Goal: Transaction & Acquisition: Purchase product/service

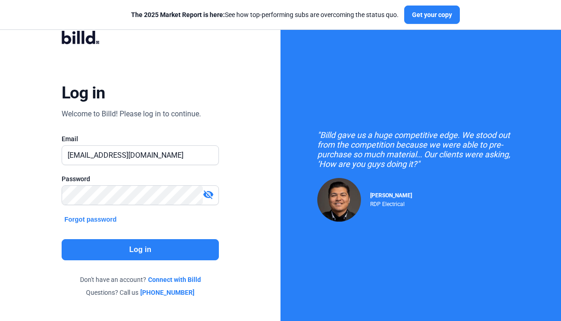
click at [170, 248] on button "Log in" at bounding box center [140, 249] width 157 height 21
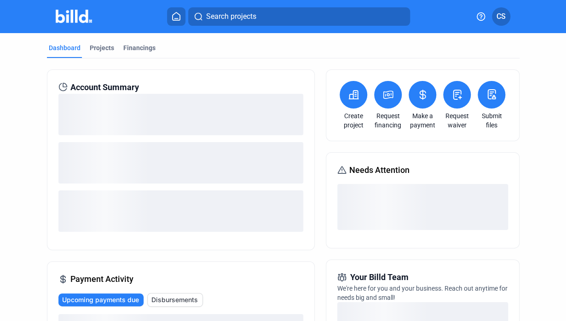
click at [386, 96] on icon at bounding box center [388, 94] width 12 height 11
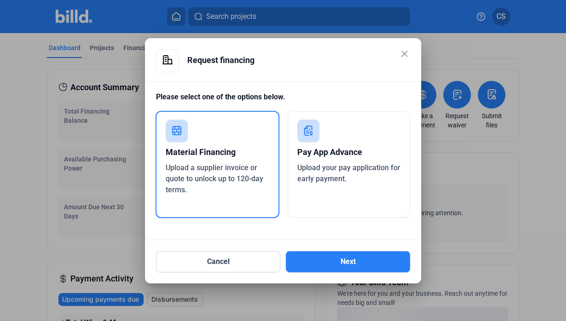
click at [253, 157] on div "Material Financing" at bounding box center [218, 152] width 104 height 20
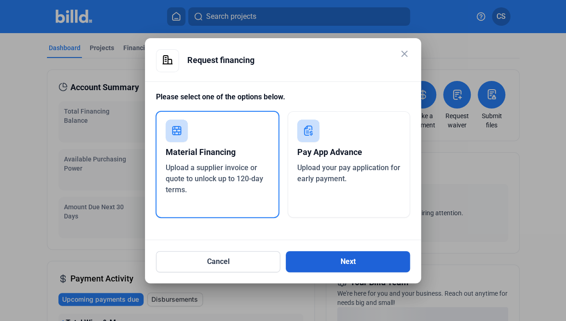
click at [338, 262] on button "Next" at bounding box center [348, 261] width 124 height 21
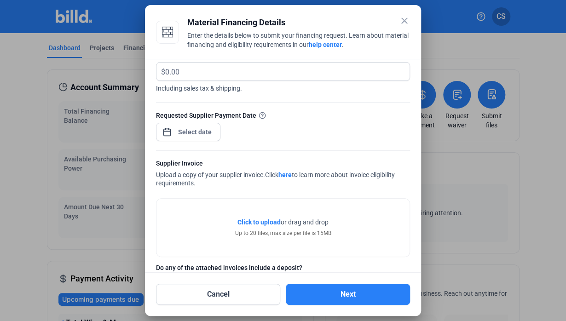
scroll to position [94, 0]
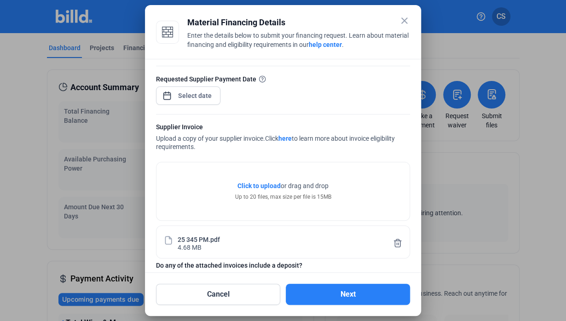
click at [191, 127] on div "Supplier Invoice" at bounding box center [283, 128] width 254 height 12
click at [190, 94] on div "close Material Financing Details Enter the details below to submit your financi…" at bounding box center [283, 160] width 566 height 321
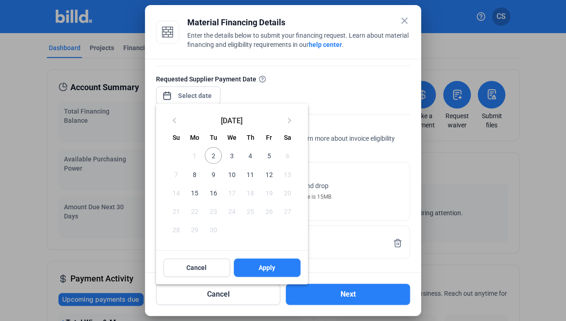
click at [210, 153] on span "2" at bounding box center [213, 155] width 17 height 17
click at [261, 275] on button "Apply" at bounding box center [267, 268] width 67 height 18
type input "[DATE]"
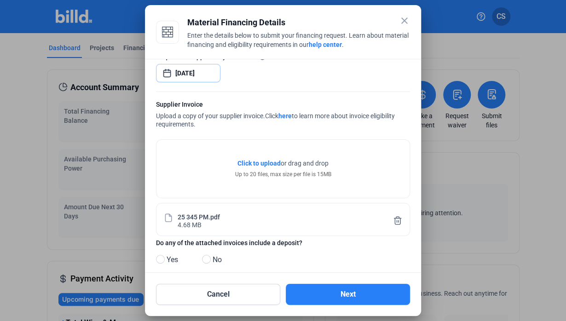
scroll to position [128, 0]
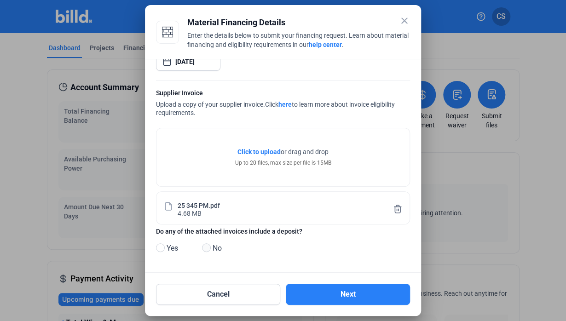
click at [204, 249] on span at bounding box center [206, 247] width 9 height 9
click at [204, 249] on input "No" at bounding box center [205, 248] width 7 height 7
radio input "true"
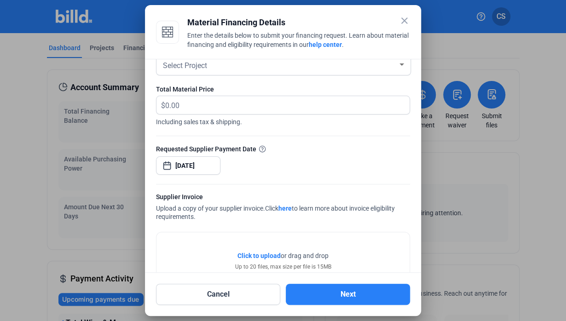
scroll to position [0, 0]
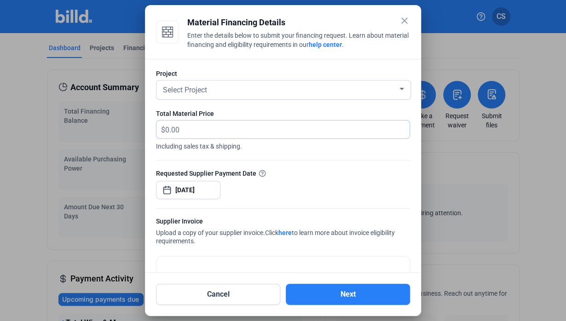
click at [230, 124] on input "text" at bounding box center [287, 130] width 244 height 18
type input "1,891.53"
click at [226, 93] on div "Select Project" at bounding box center [279, 89] width 236 height 13
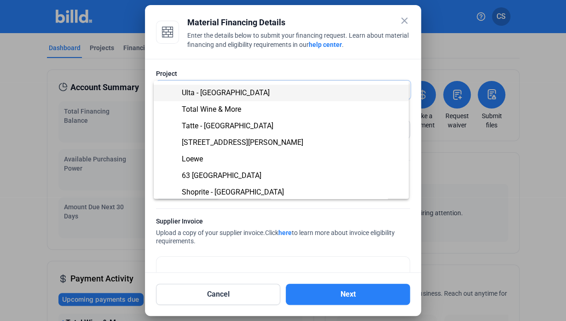
scroll to position [81, 0]
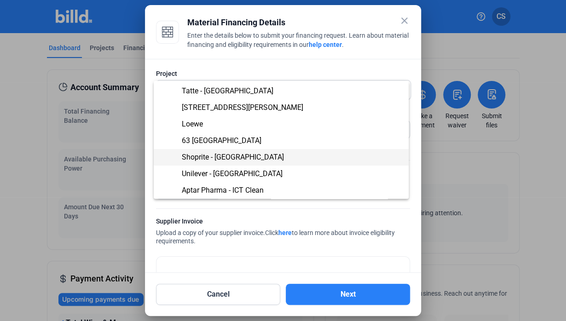
click at [217, 161] on span "Shoprite - [GEOGRAPHIC_DATA]" at bounding box center [233, 157] width 102 height 9
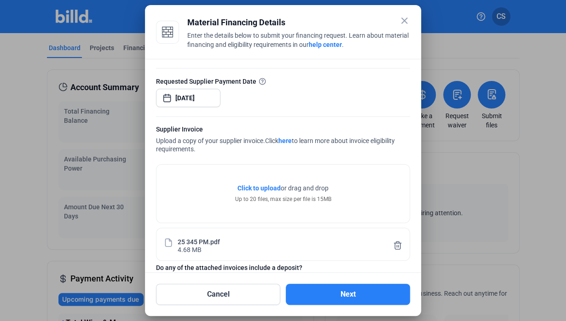
scroll to position [128, 0]
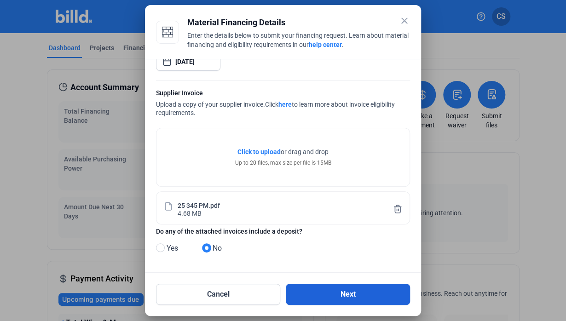
click at [328, 289] on button "Next" at bounding box center [348, 294] width 124 height 21
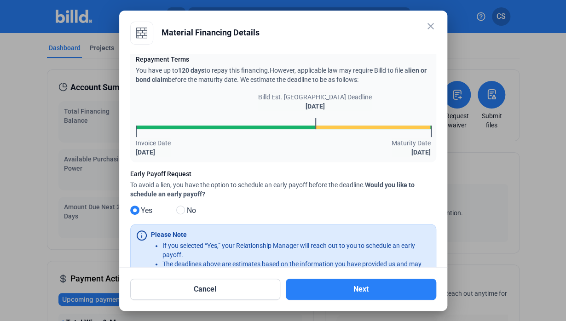
scroll to position [0, 0]
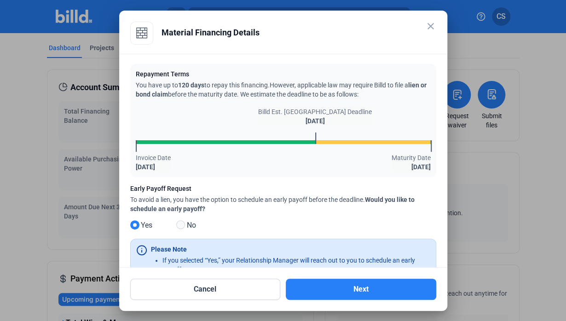
click at [179, 224] on span at bounding box center [180, 224] width 9 height 9
click at [179, 224] on input "No" at bounding box center [179, 225] width 7 height 7
radio input "true"
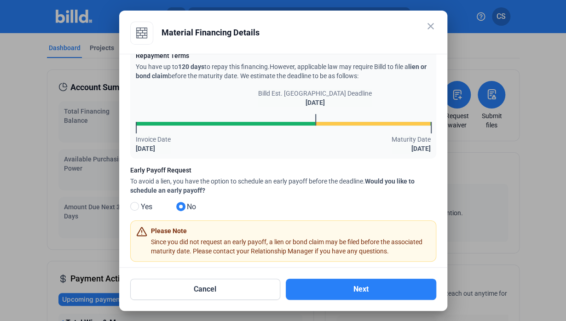
scroll to position [33, 0]
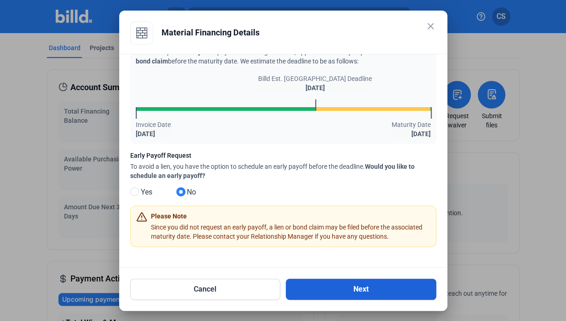
click at [357, 289] on button "Next" at bounding box center [361, 289] width 150 height 21
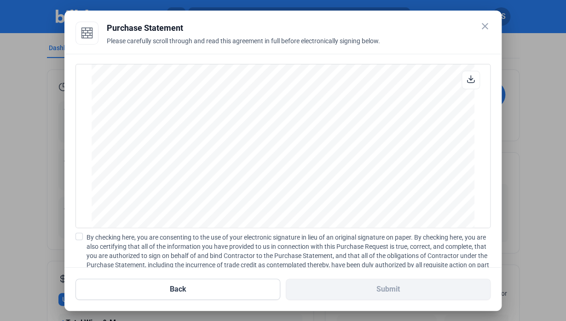
scroll to position [782, 0]
click at [86, 238] on span "By checking here, you are consenting to the use of your electronic signature in…" at bounding box center [288, 256] width 404 height 46
click at [0, 0] on input "By checking here, you are consenting to the use of your electronic signature in…" at bounding box center [0, 0] width 0 height 0
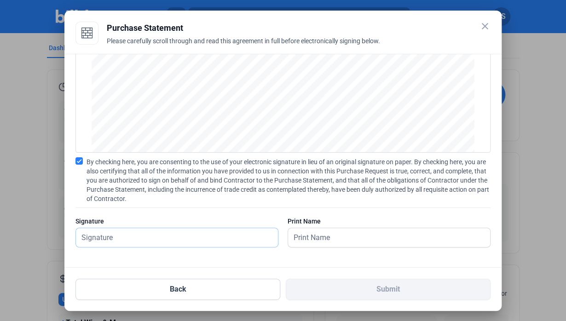
click at [241, 239] on input "text" at bounding box center [172, 237] width 192 height 19
type input "[PERSON_NAME]."
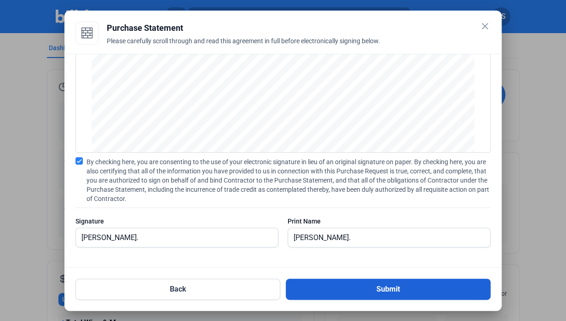
click at [362, 286] on button "Submit" at bounding box center [388, 289] width 205 height 21
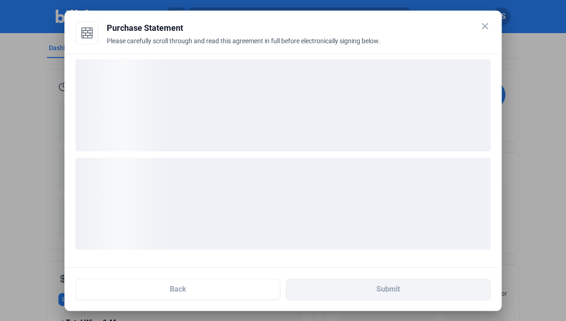
scroll to position [5, 0]
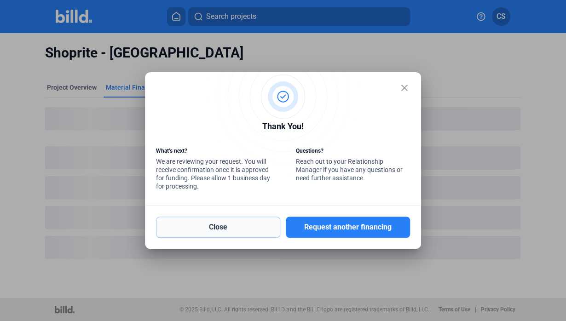
click at [234, 226] on button "Close" at bounding box center [218, 227] width 124 height 21
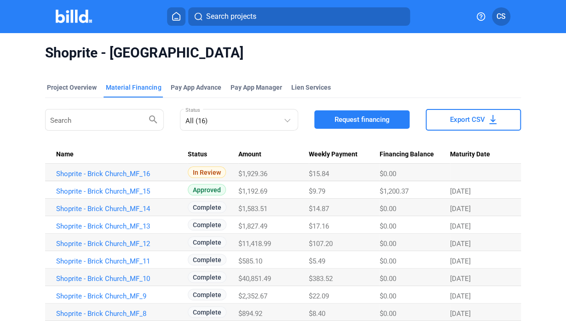
click at [132, 85] on div "Material Financing" at bounding box center [133, 87] width 55 height 9
click at [122, 90] on div "Material Financing" at bounding box center [133, 87] width 55 height 9
click at [70, 85] on div "Project Overview" at bounding box center [72, 87] width 50 height 9
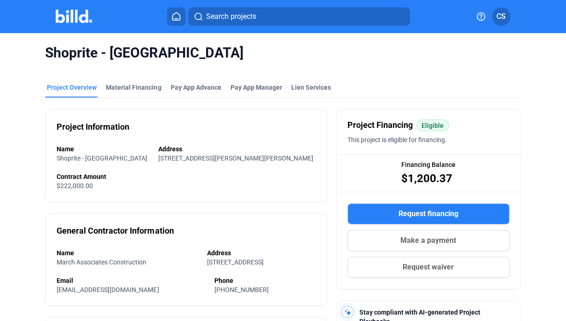
click at [70, 23] on div at bounding box center [84, 16] width 56 height 15
click at [72, 21] on img at bounding box center [74, 16] width 36 height 13
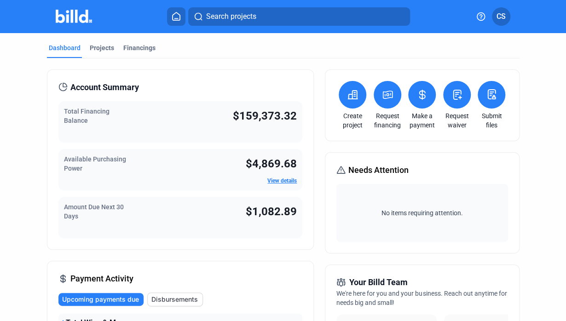
click at [387, 91] on icon at bounding box center [388, 94] width 12 height 11
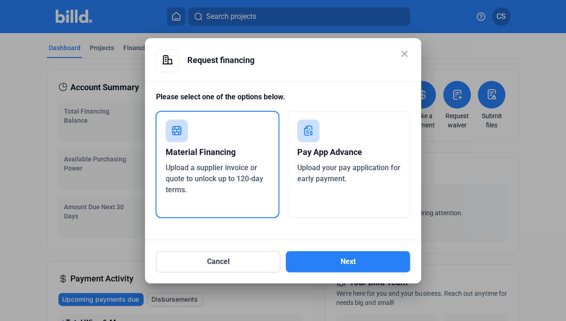
click at [231, 153] on div "Material Financing" at bounding box center [218, 152] width 104 height 20
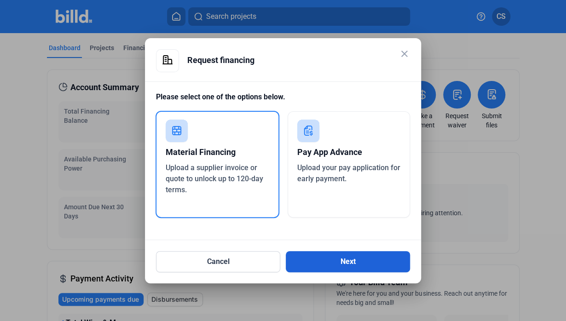
click at [333, 259] on button "Next" at bounding box center [348, 261] width 124 height 21
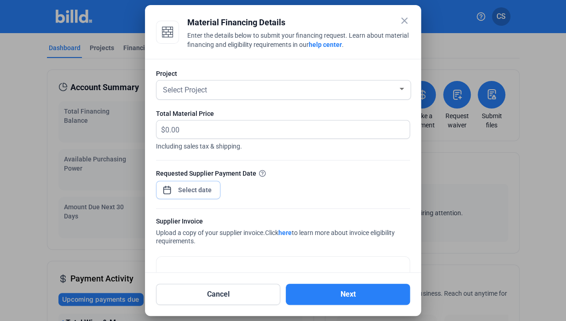
click at [173, 186] on span "Open calendar" at bounding box center [167, 185] width 22 height 22
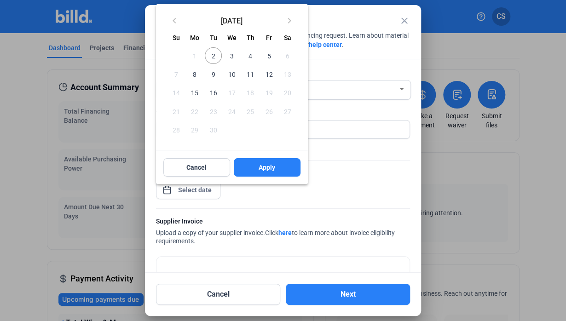
click at [216, 54] on span "2" at bounding box center [213, 55] width 17 height 17
click at [270, 168] on span "Apply" at bounding box center [267, 167] width 17 height 9
type input "[DATE]"
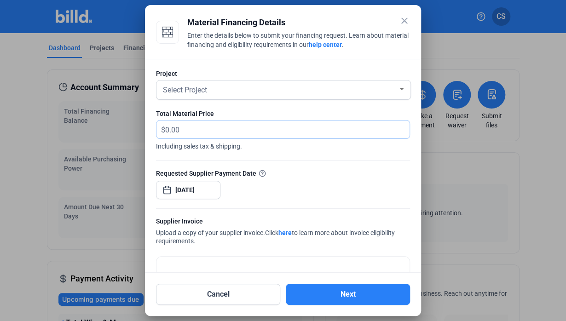
click at [217, 133] on input "text" at bounding box center [282, 130] width 234 height 18
type input "15,354"
click at [247, 79] on div "Project Select Project" at bounding box center [283, 89] width 254 height 40
click at [251, 84] on div "Select Project" at bounding box center [279, 89] width 236 height 13
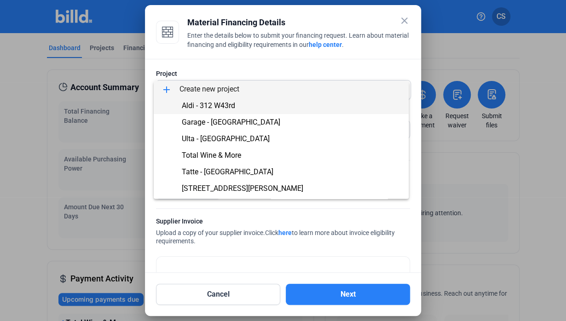
click at [228, 107] on span "Aldi - 312 W43rd" at bounding box center [208, 105] width 53 height 9
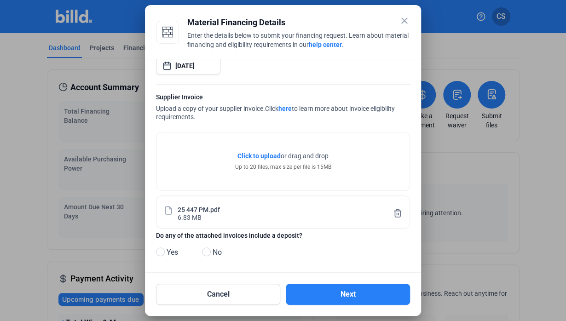
scroll to position [128, 0]
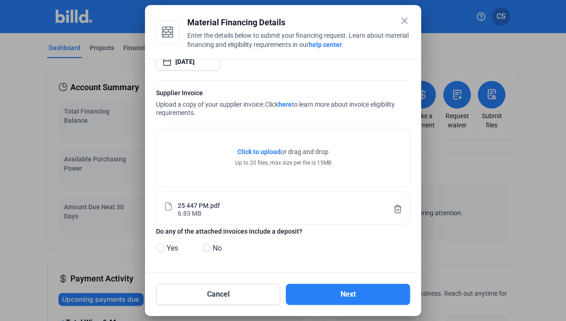
click at [203, 246] on span at bounding box center [206, 247] width 9 height 9
click at [203, 246] on input "No" at bounding box center [205, 248] width 7 height 7
radio input "true"
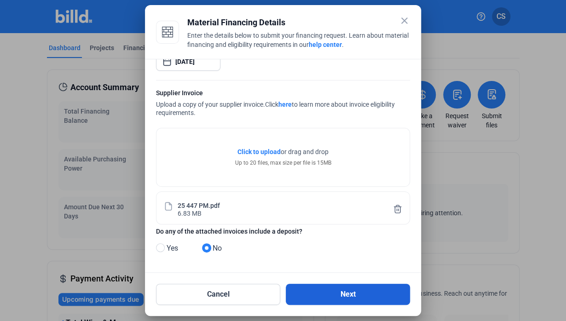
click at [328, 296] on button "Next" at bounding box center [348, 294] width 124 height 21
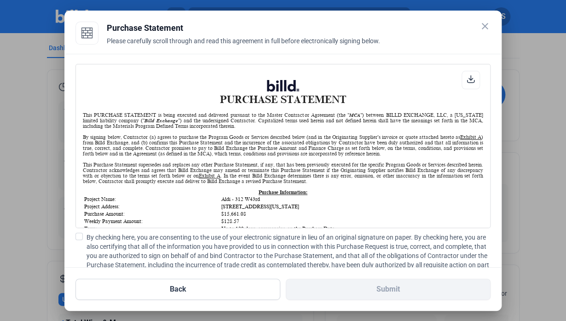
scroll to position [0, 0]
click at [81, 236] on span at bounding box center [78, 236] width 7 height 7
click at [0, 0] on input "By checking here, you are consenting to the use of your electronic signature in…" at bounding box center [0, 0] width 0 height 0
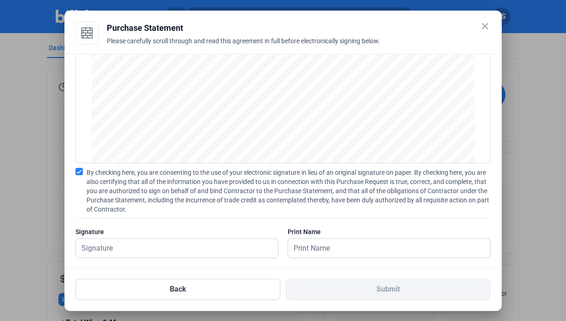
scroll to position [75, 0]
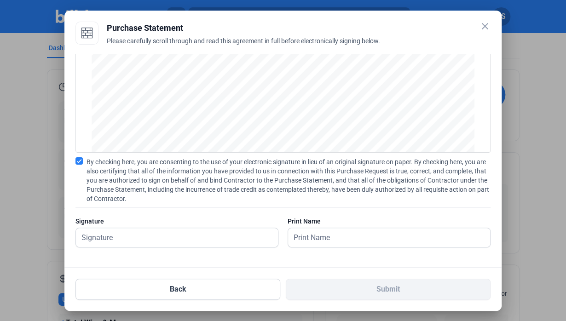
click at [143, 222] on div "Signature" at bounding box center [176, 221] width 203 height 9
click at [147, 234] on input "text" at bounding box center [172, 237] width 192 height 19
type input "[PERSON_NAME]."
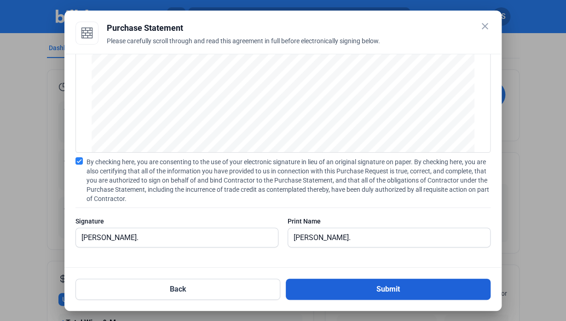
click at [392, 287] on button "Submit" at bounding box center [388, 289] width 205 height 21
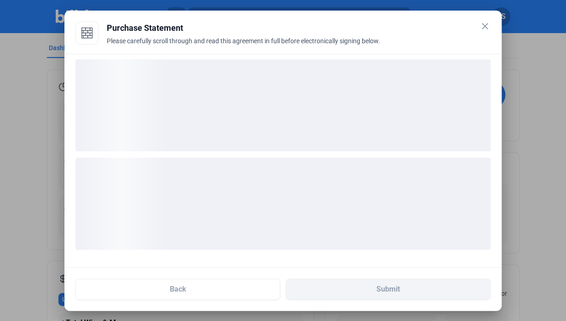
scroll to position [5, 0]
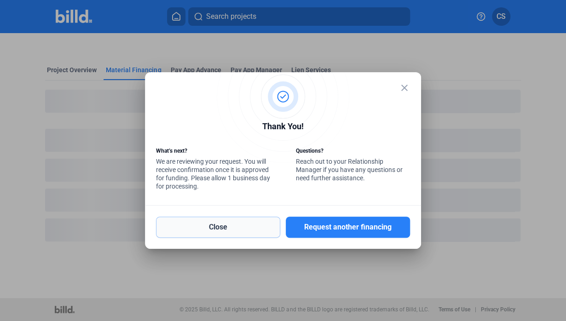
drag, startPoint x: 220, startPoint y: 223, endPoint x: 227, endPoint y: 237, distance: 16.3
click at [220, 223] on button "Close" at bounding box center [218, 227] width 124 height 21
